Goal: Information Seeking & Learning: Check status

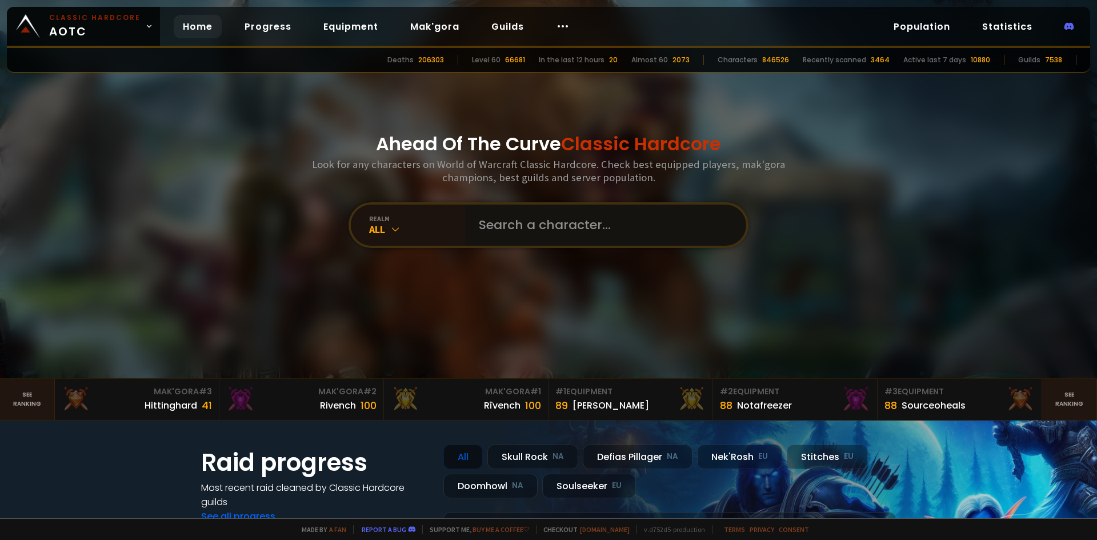
click at [548, 230] on input "text" at bounding box center [602, 225] width 261 height 41
click at [576, 226] on input "text" at bounding box center [602, 225] width 261 height 41
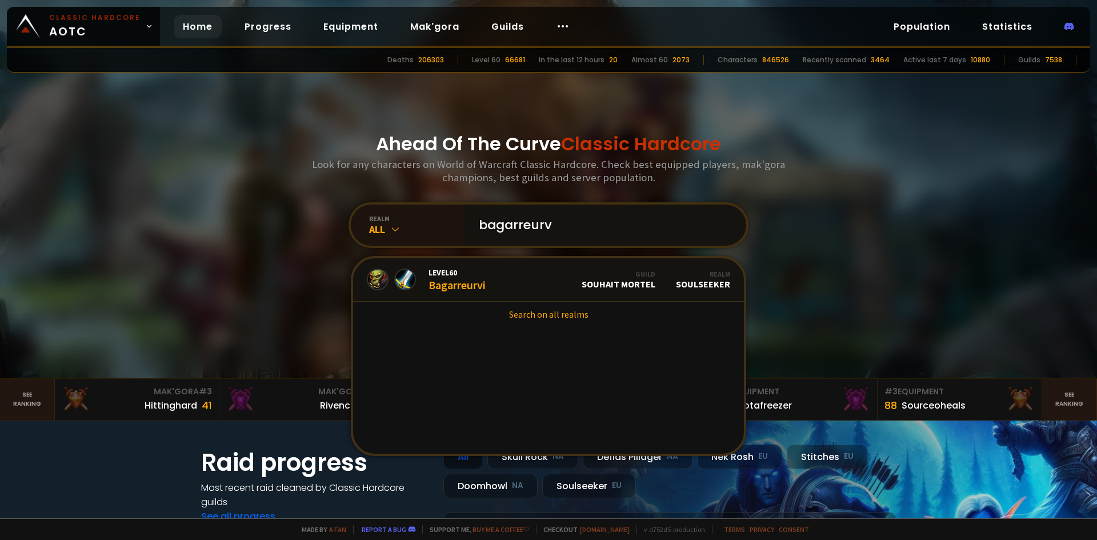
type input "bagarreurvi"
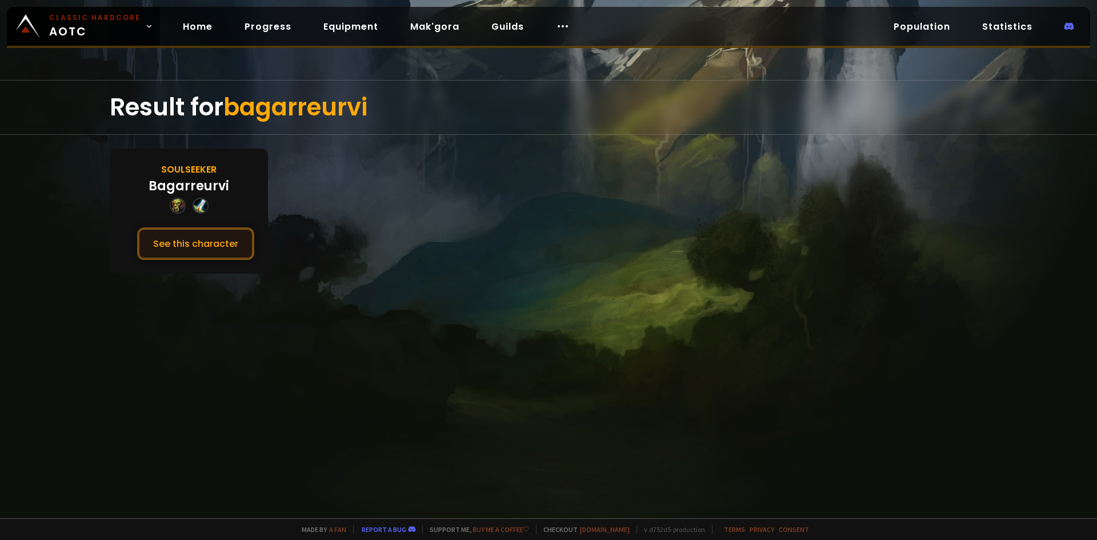
click at [229, 243] on button "See this character" at bounding box center [195, 243] width 117 height 33
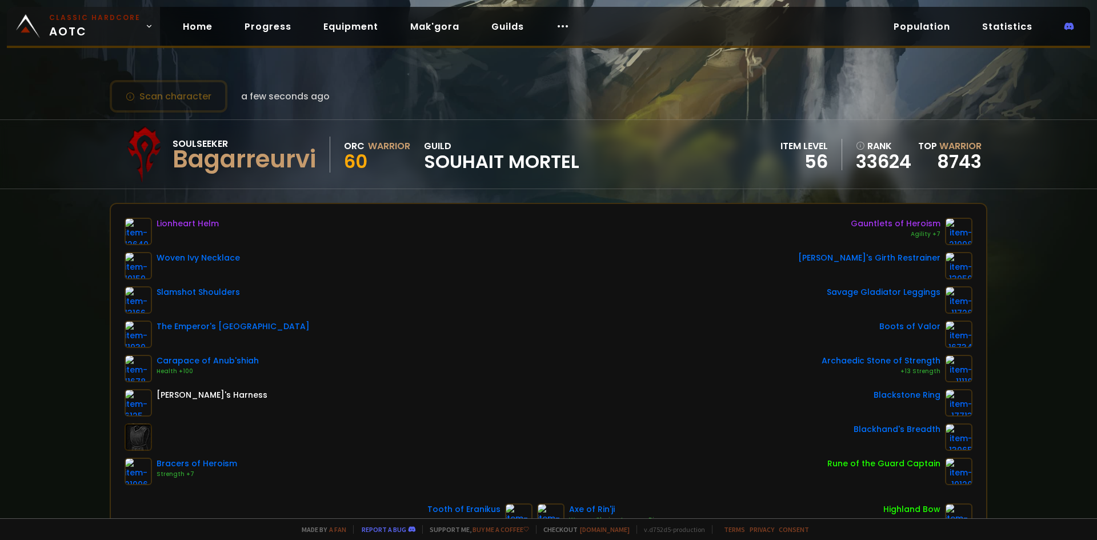
click at [119, 29] on span "Classic Hardcore AOTC" at bounding box center [94, 26] width 91 height 27
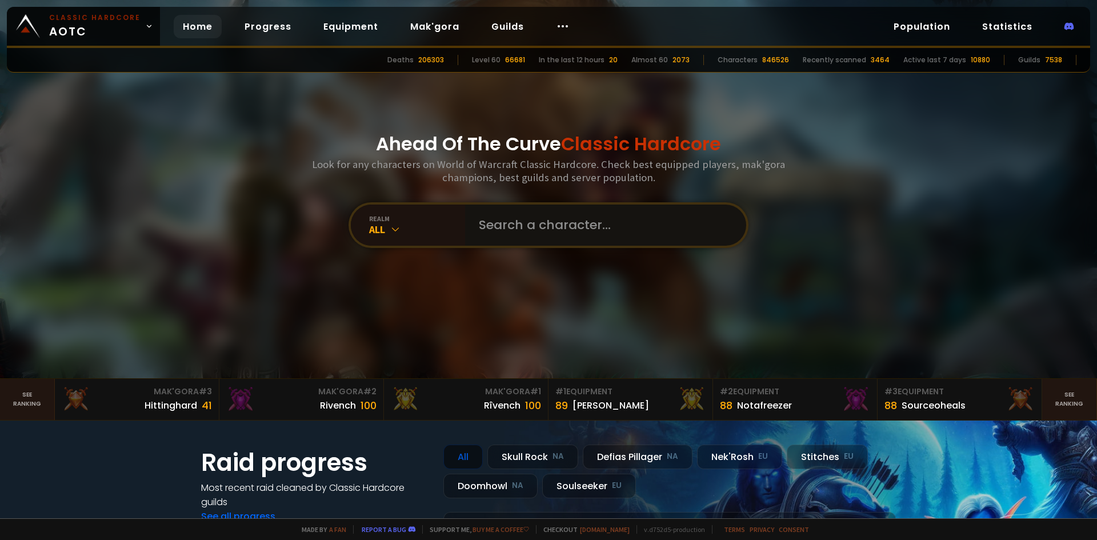
click at [534, 226] on input "text" at bounding box center [602, 225] width 261 height 41
type input "[PERSON_NAME]"
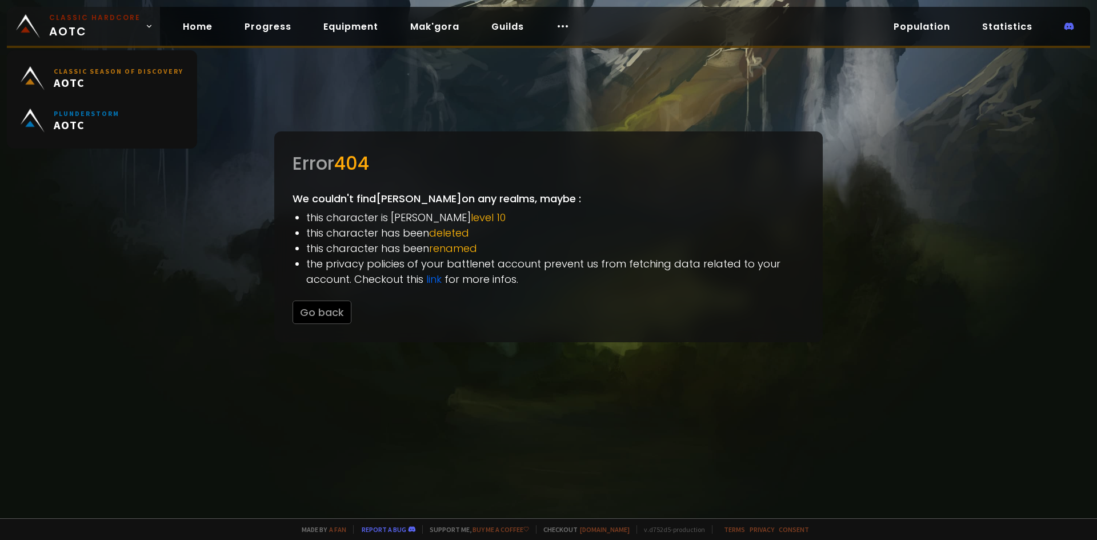
click at [135, 35] on span "Classic Hardcore AOTC" at bounding box center [94, 26] width 91 height 27
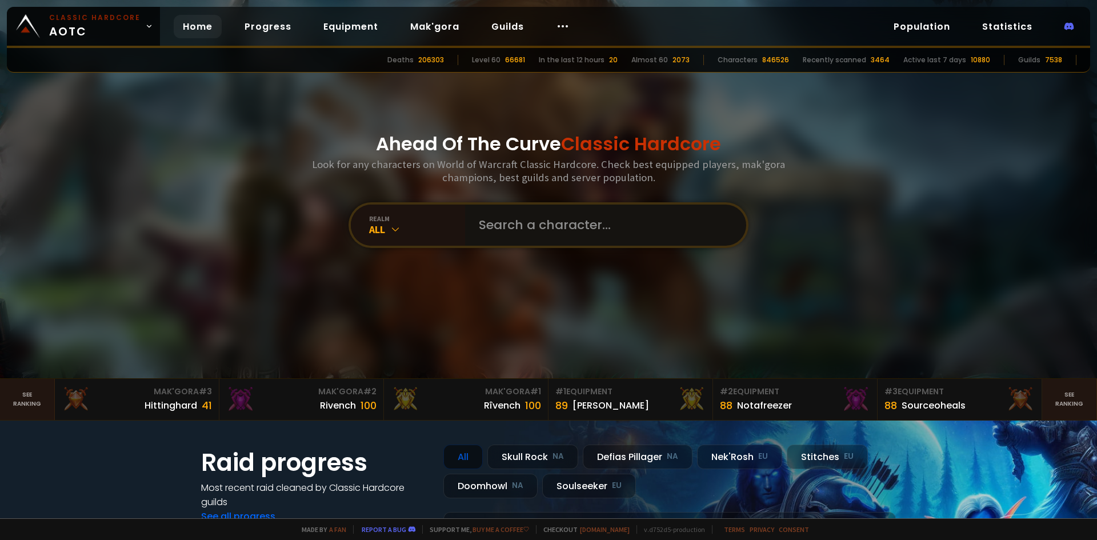
click at [561, 229] on input "text" at bounding box center [602, 225] width 261 height 41
paste input "Johngarick"
type input "Johngarick"
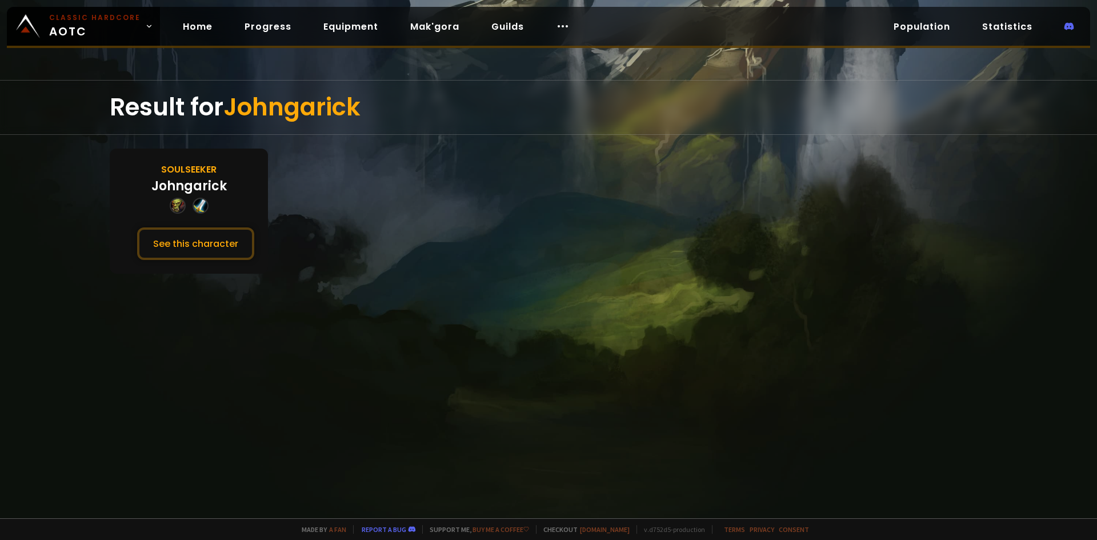
click at [228, 261] on div "Soulseeker [PERSON_NAME] See this character" at bounding box center [189, 211] width 158 height 125
click at [233, 259] on button "See this character" at bounding box center [195, 243] width 117 height 33
click at [233, 255] on button "See this character" at bounding box center [195, 243] width 117 height 33
